Goal: Use online tool/utility: Utilize a website feature to perform a specific function

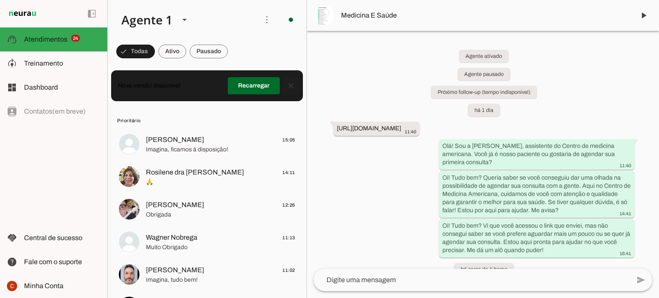
click at [288, 89] on span at bounding box center [291, 86] width 21 height 21
